Goal: Navigation & Orientation: Find specific page/section

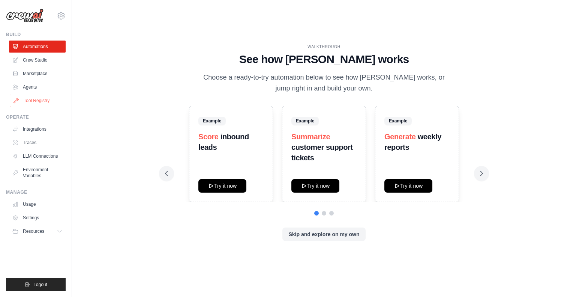
click at [39, 100] on link "Tool Registry" at bounding box center [38, 100] width 57 height 12
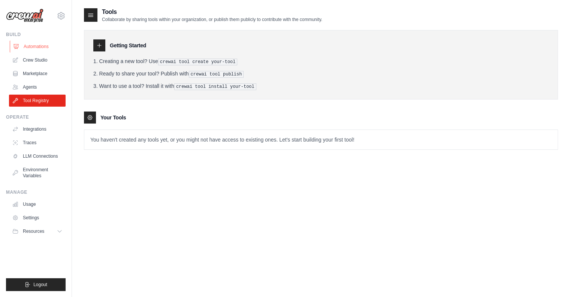
click at [43, 48] on link "Automations" at bounding box center [38, 46] width 57 height 12
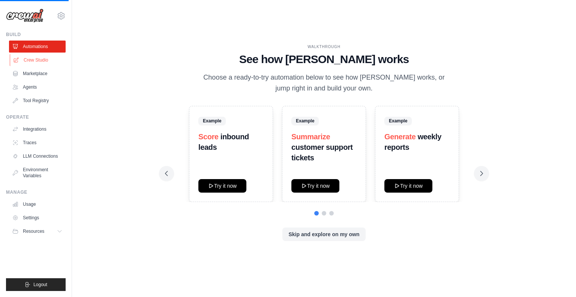
click at [48, 60] on link "Crew Studio" at bounding box center [38, 60] width 57 height 12
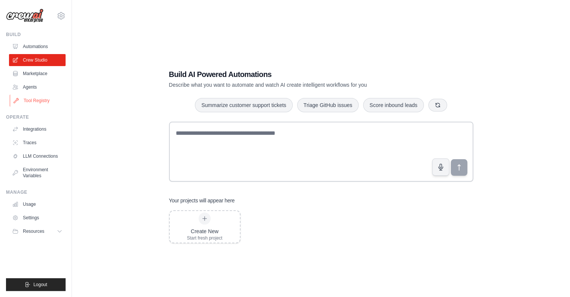
click at [33, 100] on link "Tool Registry" at bounding box center [38, 100] width 57 height 12
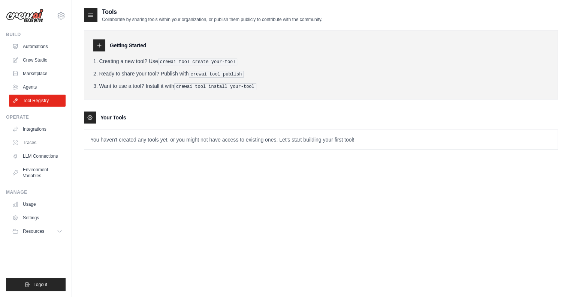
click at [154, 141] on p "You haven't created any tools yet, or you might not have access to existing one…" at bounding box center [320, 139] width 473 height 19
